Goal: Navigation & Orientation: Find specific page/section

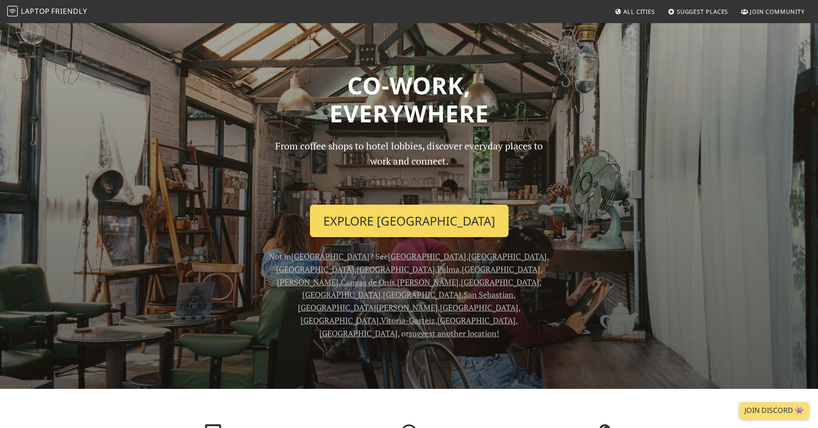
click at [397, 218] on link "Explore [GEOGRAPHIC_DATA]" at bounding box center [409, 221] width 199 height 33
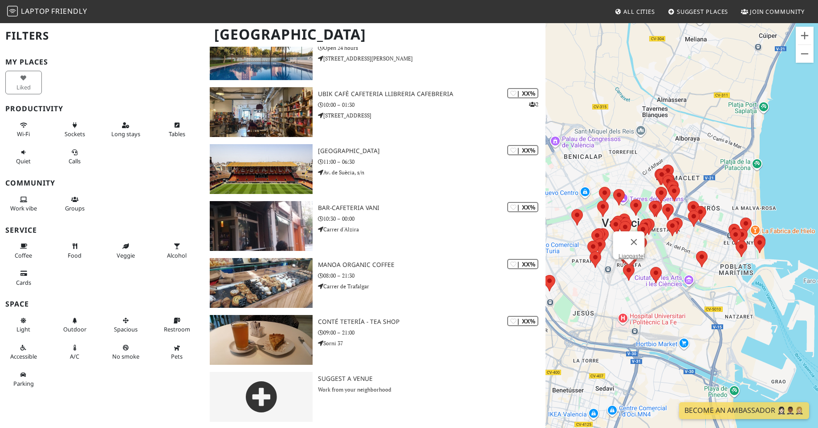
scroll to position [2882, 0]
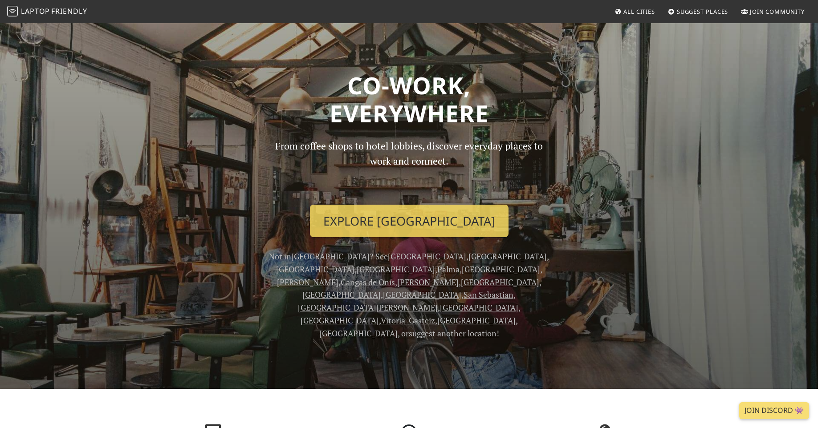
click at [468, 260] on link "[GEOGRAPHIC_DATA]" at bounding box center [507, 256] width 78 height 11
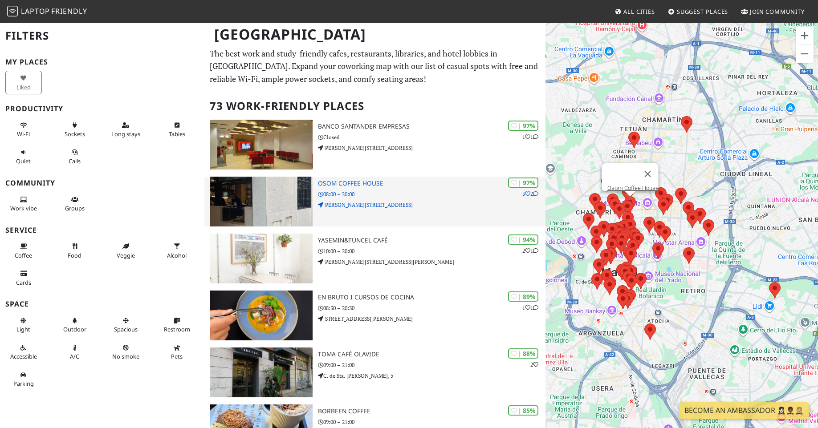
click at [356, 185] on h3 "Osom Coffee House" at bounding box center [431, 184] width 227 height 8
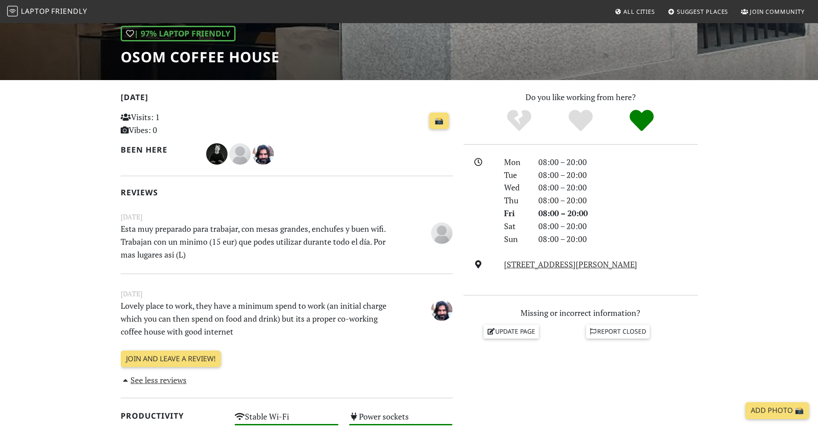
scroll to position [160, 0]
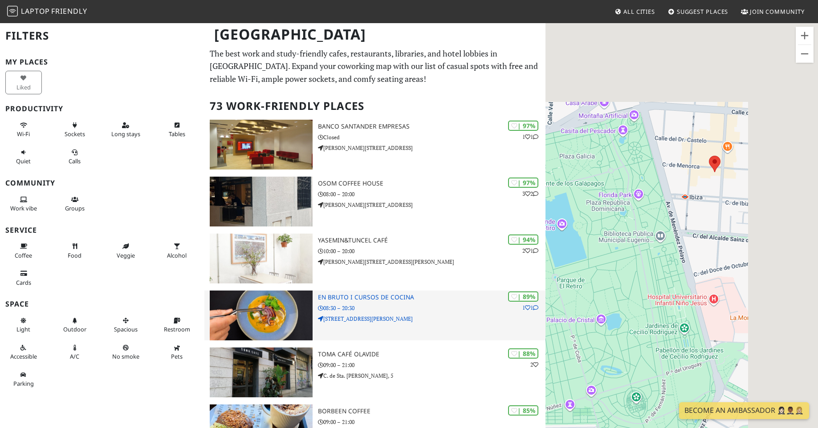
drag, startPoint x: 683, startPoint y: 204, endPoint x: 539, endPoint y: 329, distance: 190.6
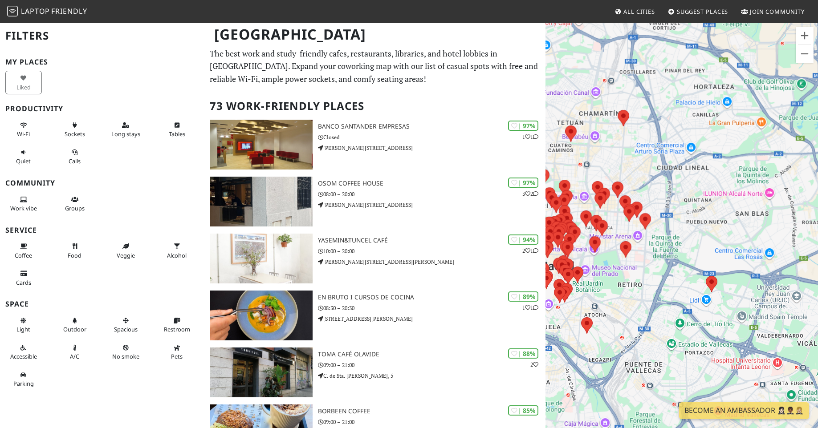
drag, startPoint x: 609, startPoint y: 288, endPoint x: 731, endPoint y: 235, distance: 133.6
click at [731, 234] on div at bounding box center [681, 236] width 272 height 428
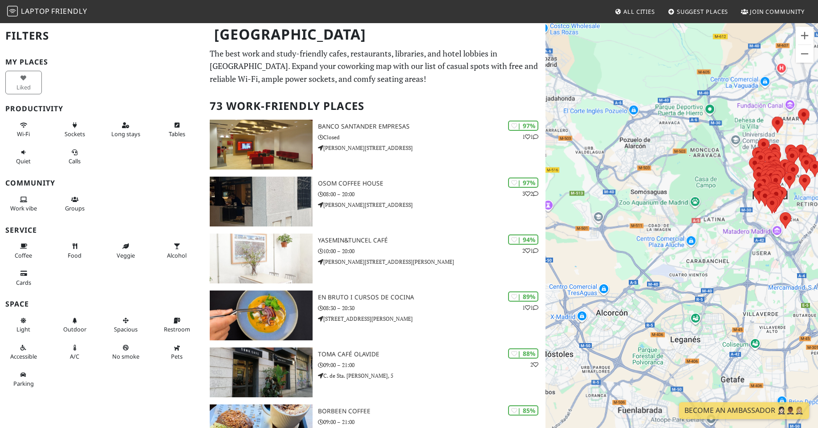
drag, startPoint x: 720, startPoint y: 235, endPoint x: 585, endPoint y: 203, distance: 138.6
click at [585, 203] on div at bounding box center [681, 236] width 272 height 428
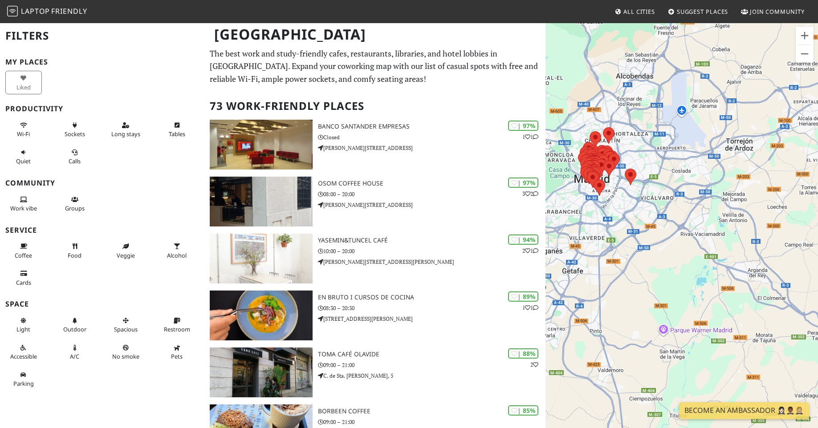
drag, startPoint x: 622, startPoint y: 238, endPoint x: 661, endPoint y: 232, distance: 38.7
click at [661, 232] on div at bounding box center [681, 236] width 272 height 428
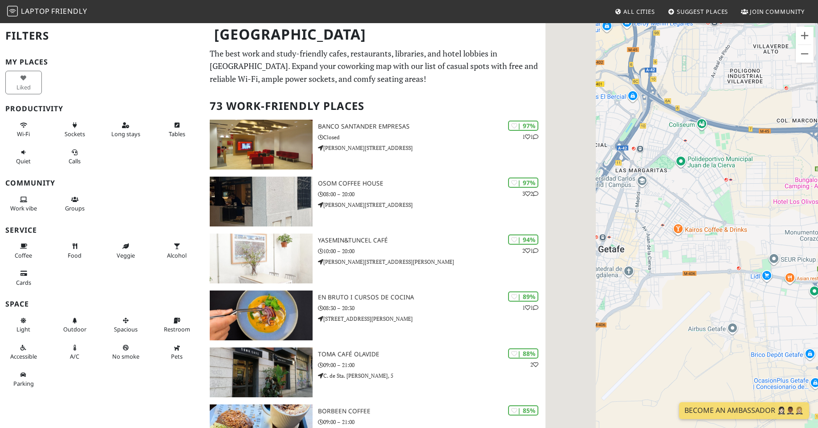
drag, startPoint x: 616, startPoint y: 266, endPoint x: 716, endPoint y: 268, distance: 99.3
click at [716, 268] on div at bounding box center [681, 236] width 272 height 428
